Goal: Information Seeking & Learning: Learn about a topic

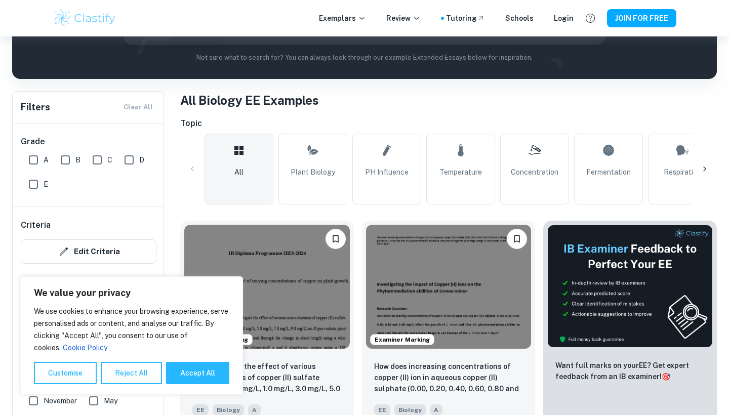
scroll to position [149, 0]
click at [707, 167] on icon at bounding box center [705, 169] width 10 height 10
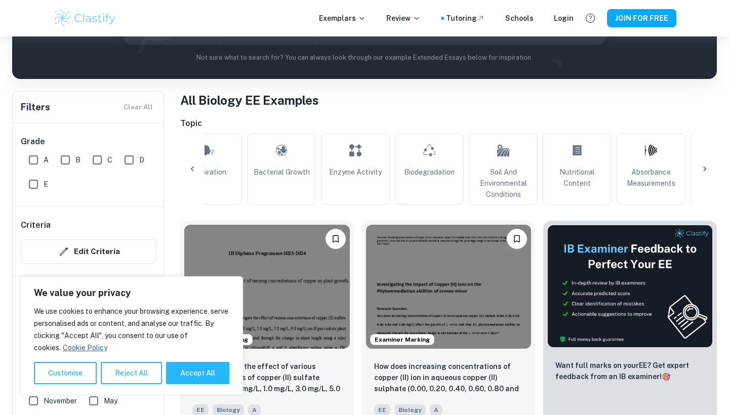
scroll to position [0, 475]
click at [707, 167] on icon at bounding box center [705, 169] width 10 height 10
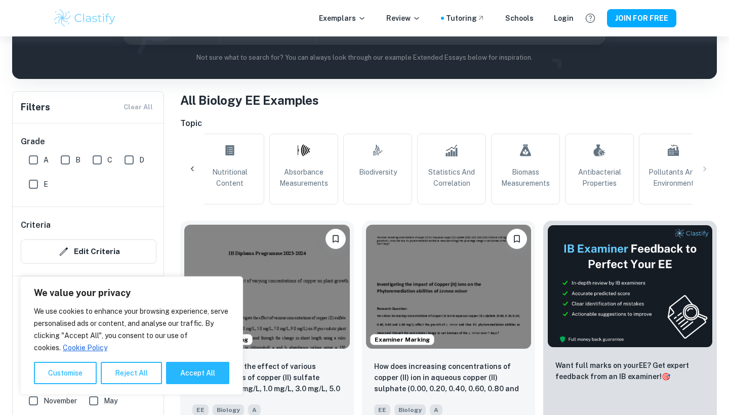
scroll to position [0, 911]
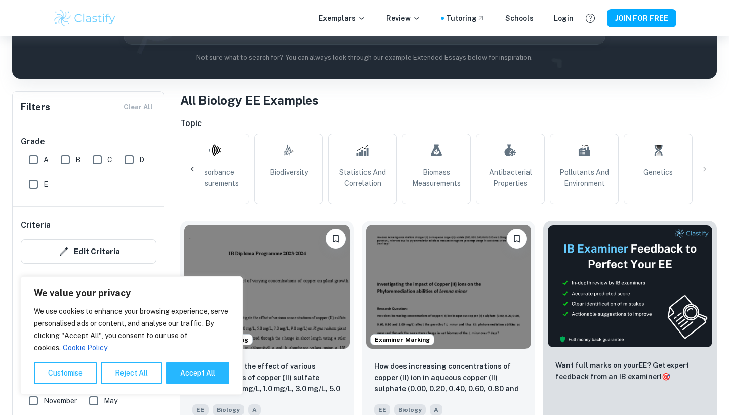
click at [707, 167] on div "All Plant Biology pH Influence Temperature Concentration Fermentation Respirati…" at bounding box center [448, 169] width 537 height 71
click at [664, 166] on link "Genetics" at bounding box center [658, 169] width 69 height 71
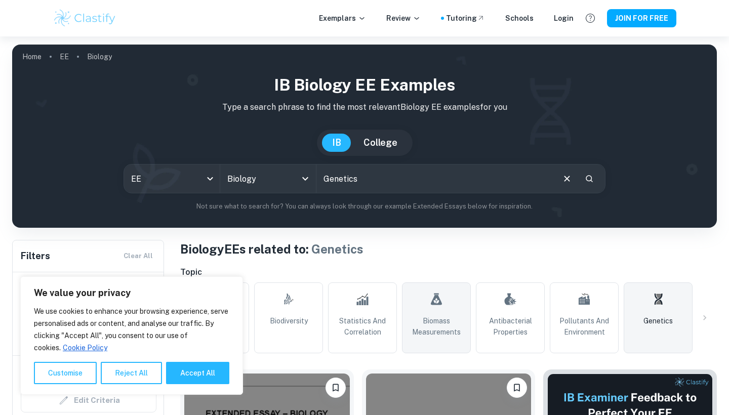
scroll to position [107, 0]
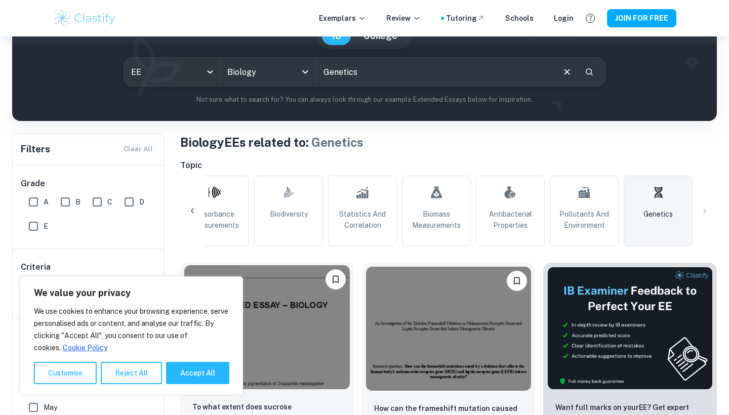
click at [211, 371] on button "Accept All" at bounding box center [197, 373] width 63 height 22
checkbox input "true"
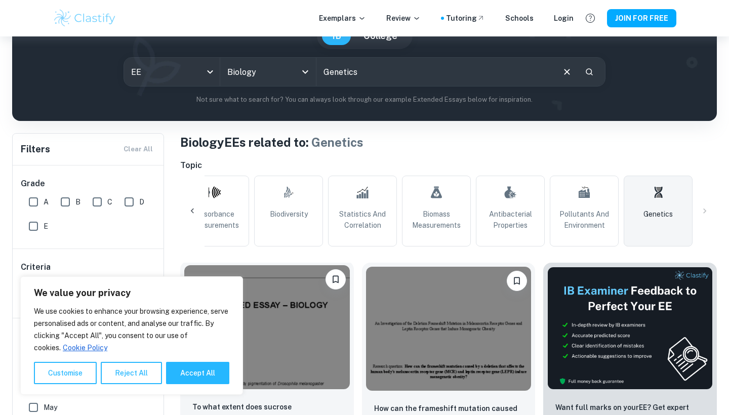
checkbox input "true"
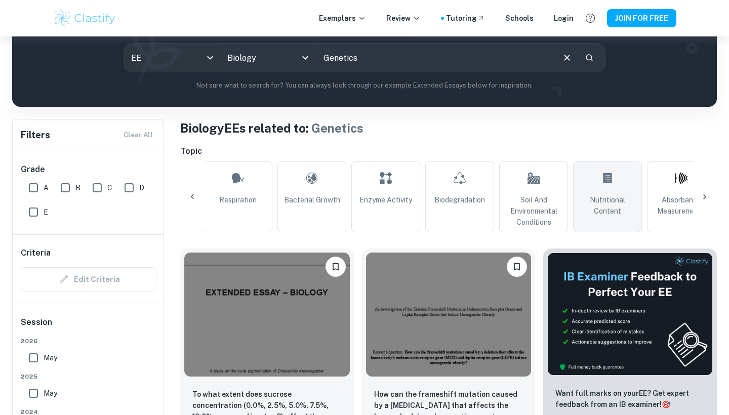
scroll to position [0, 427]
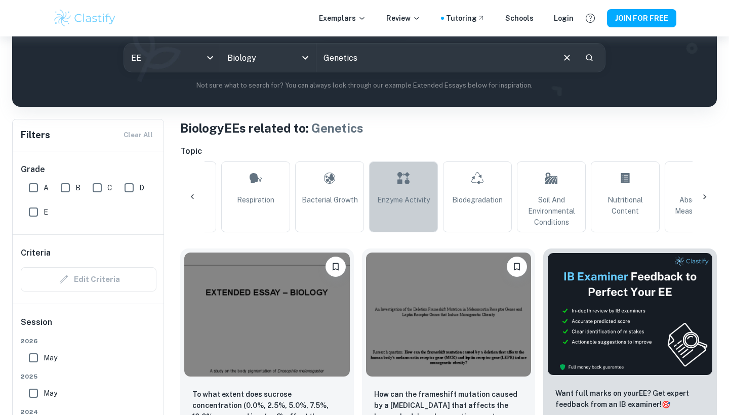
click at [393, 200] on span "Enzyme Activity" at bounding box center [403, 199] width 53 height 11
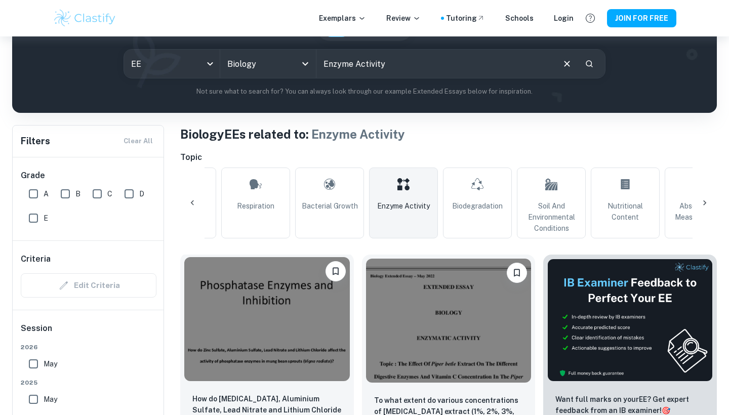
scroll to position [120, 0]
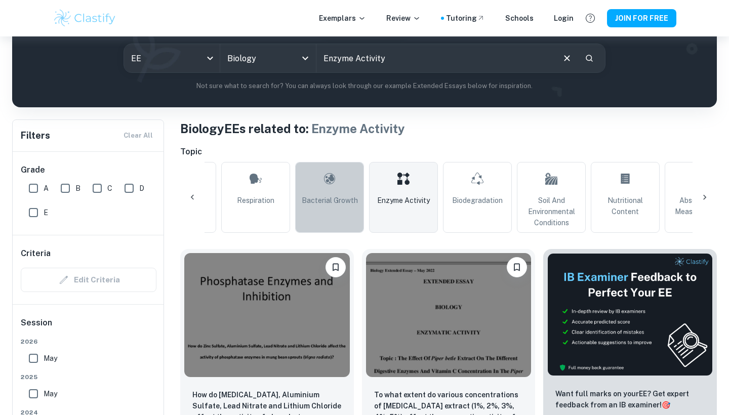
click at [335, 218] on link "Bacterial Growth" at bounding box center [329, 197] width 69 height 71
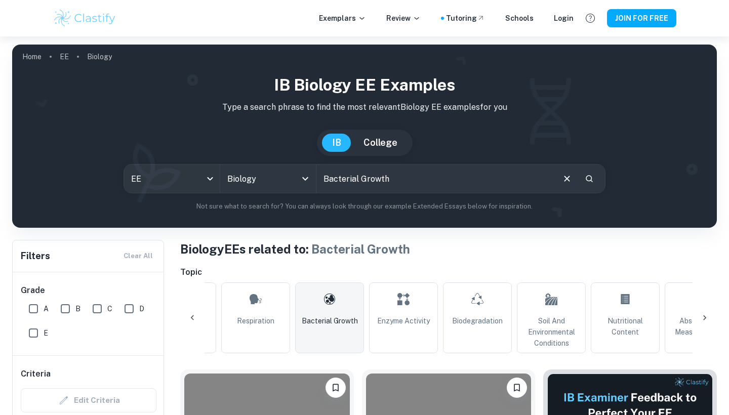
scroll to position [294, 0]
